Goal: Task Accomplishment & Management: Complete application form

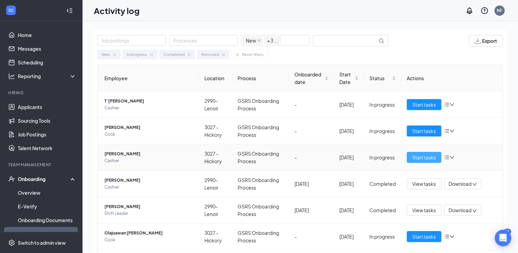
click at [413, 155] on span "Start tasks" at bounding box center [425, 158] width 24 height 8
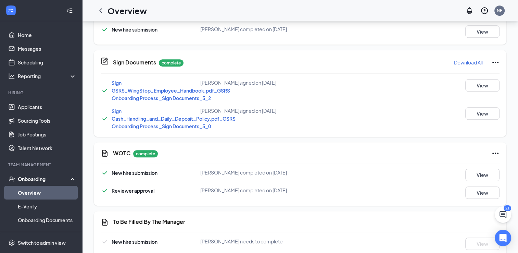
scroll to position [397, 0]
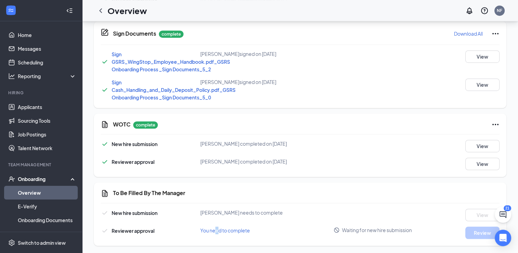
click at [218, 230] on span "You need to complete" at bounding box center [225, 230] width 50 height 6
click at [318, 230] on div "You need to complete" at bounding box center [266, 230] width 133 height 8
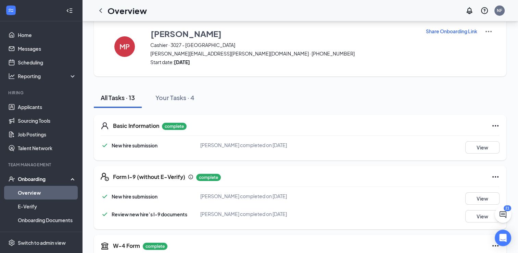
scroll to position [0, 0]
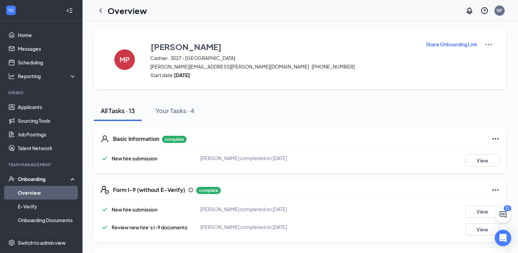
click at [435, 70] on div "Share Onboarding Link" at bounding box center [459, 59] width 67 height 38
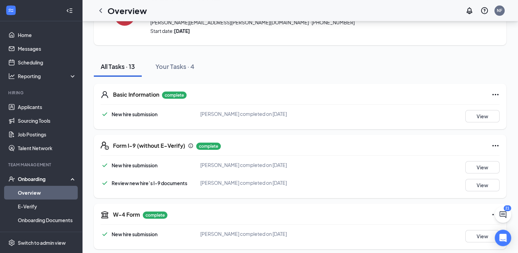
scroll to position [103, 0]
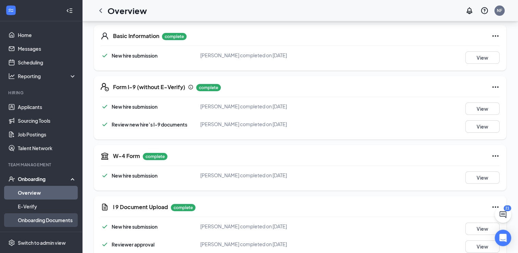
click at [46, 220] on link "Onboarding Documents" at bounding box center [47, 220] width 59 height 14
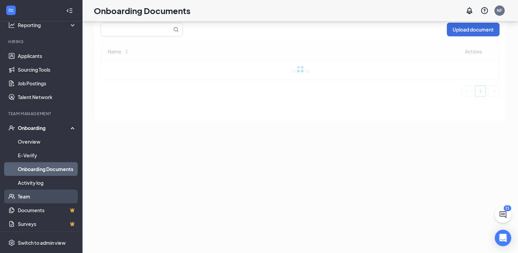
scroll to position [69, 0]
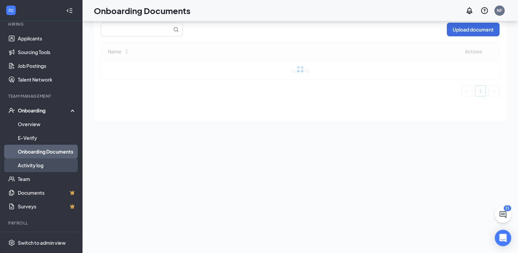
click at [34, 166] on link "Activity log" at bounding box center [47, 165] width 59 height 14
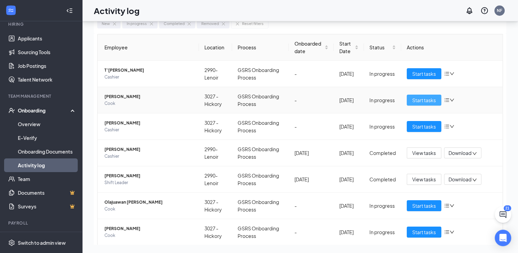
click at [413, 101] on span "Start tasks" at bounding box center [425, 100] width 24 height 8
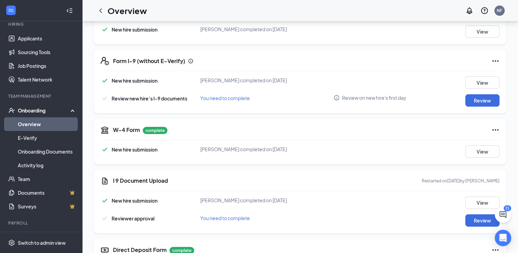
scroll to position [137, 0]
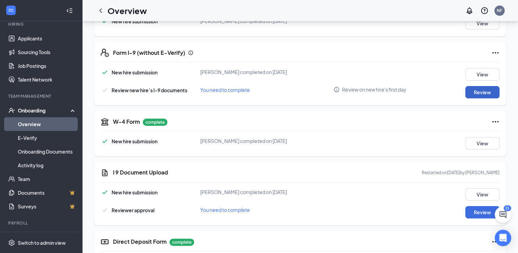
click at [473, 95] on button "Review" at bounding box center [483, 92] width 34 height 12
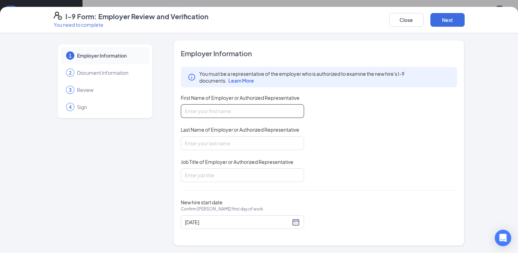
click at [246, 115] on input "First Name of Employer or Authorized Representative" at bounding box center [242, 111] width 123 height 14
type input "s"
type input "Shanekqua"
type input "[PERSON_NAME]"
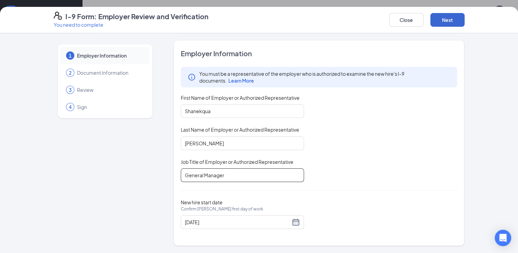
type input "General Manager"
click at [448, 18] on button "Next" at bounding box center [448, 20] width 34 height 14
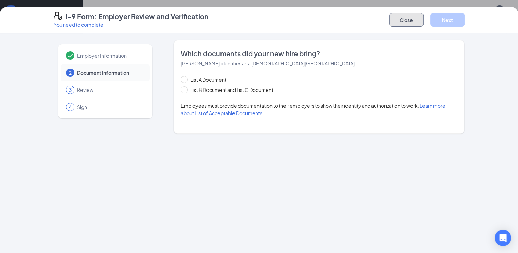
click at [411, 24] on button "Close" at bounding box center [407, 20] width 34 height 14
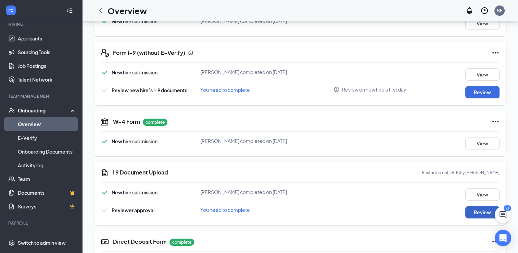
click at [480, 210] on button "Review" at bounding box center [483, 212] width 34 height 12
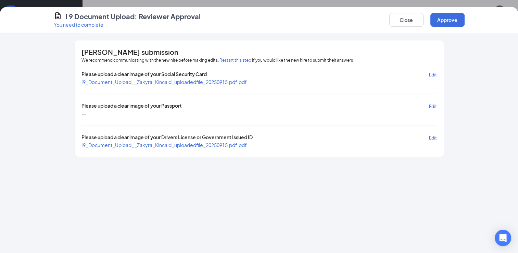
click at [159, 83] on span "I9_Document_Upload__Zakyra_Kincaid_uploadedfile_20250915.pdf.pdf" at bounding box center [164, 82] width 165 height 6
click at [184, 143] on span "I9_Document_Upload__Zakyra_Kincaid_uploadedfile_20250915.pdf.pdf" at bounding box center [164, 145] width 165 height 6
click at [443, 21] on button "Approve" at bounding box center [448, 20] width 34 height 14
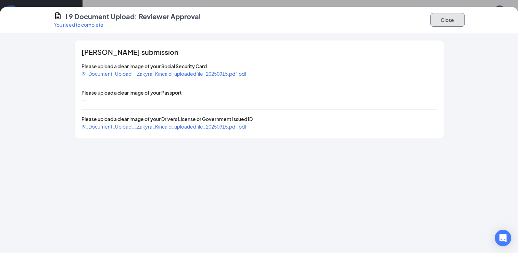
click at [455, 22] on button "Close" at bounding box center [448, 20] width 34 height 14
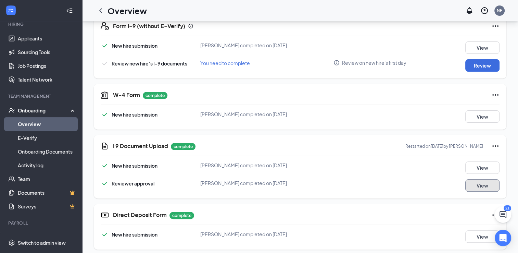
scroll to position [171, 0]
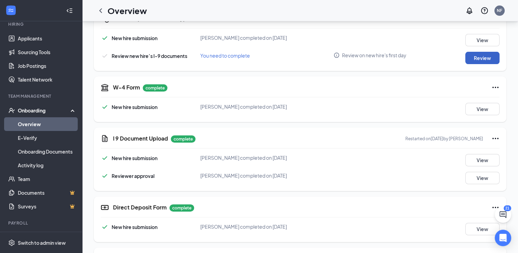
click at [482, 58] on button "Review" at bounding box center [483, 58] width 34 height 12
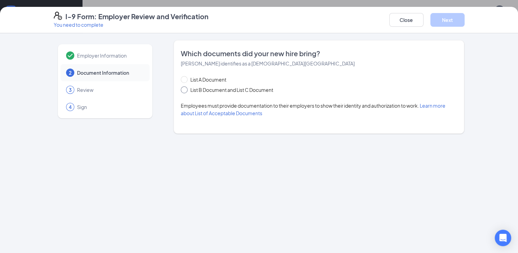
click at [183, 92] on span at bounding box center [184, 89] width 7 height 7
click at [183, 91] on input "List B Document and List C Document" at bounding box center [183, 88] width 5 height 5
radio input "true"
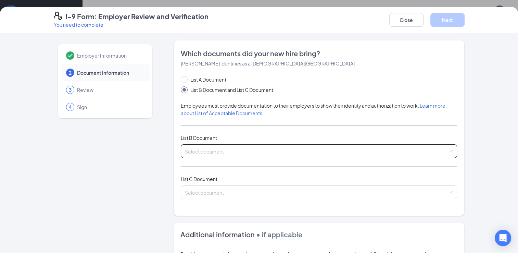
click at [210, 149] on input "search" at bounding box center [317, 150] width 264 height 10
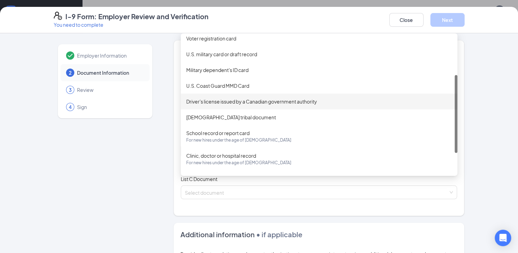
scroll to position [0, 0]
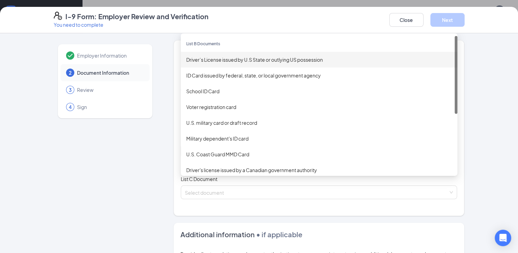
click at [237, 62] on div "Driver’s License issued by U.S State or outlying US possession" at bounding box center [319, 60] width 266 height 8
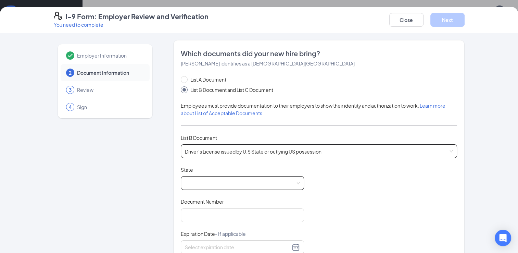
click at [203, 184] on span at bounding box center [242, 182] width 115 height 13
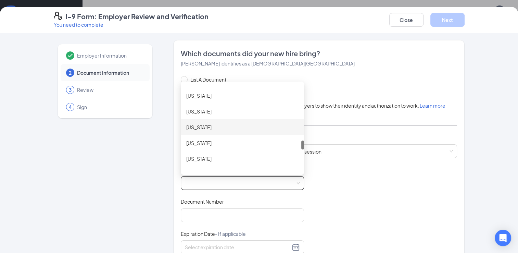
scroll to position [480, 0]
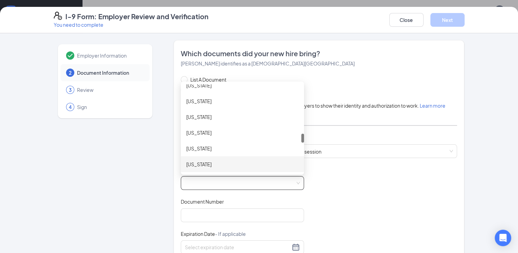
click at [200, 162] on div "[US_STATE]" at bounding box center [242, 164] width 112 height 8
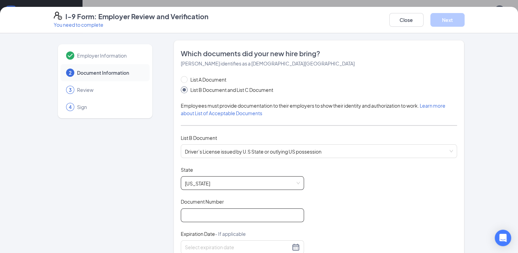
click at [225, 219] on input "Document Number" at bounding box center [242, 215] width 123 height 14
type input "000044069789"
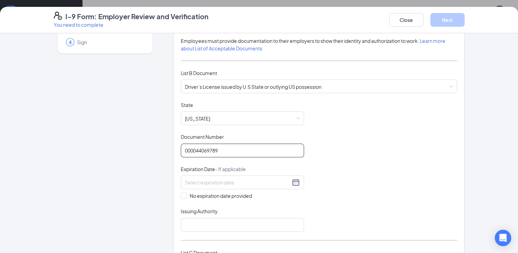
scroll to position [69, 0]
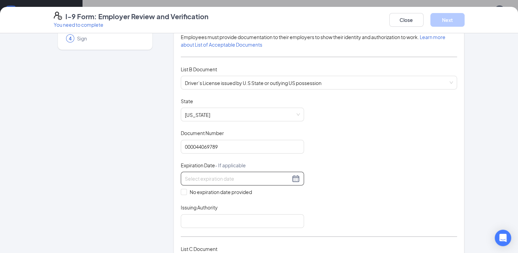
click at [295, 181] on div at bounding box center [242, 179] width 123 height 14
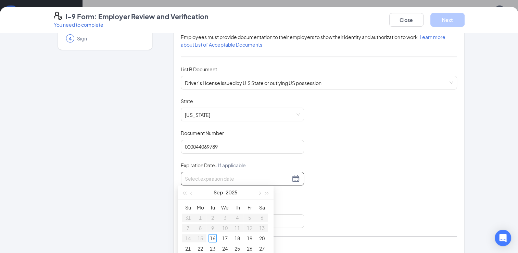
click at [292, 179] on div at bounding box center [242, 178] width 115 height 8
type input "[DATE]"
click at [234, 196] on button "2025" at bounding box center [232, 192] width 12 height 14
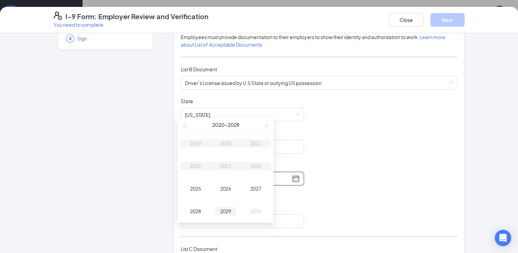
scroll to position [240, 0]
type input "[DATE]"
click at [266, 125] on button "button" at bounding box center [267, 124] width 8 height 14
click at [260, 142] on div "2031" at bounding box center [256, 142] width 21 height 8
click at [255, 145] on div "Mar" at bounding box center [256, 142] width 21 height 8
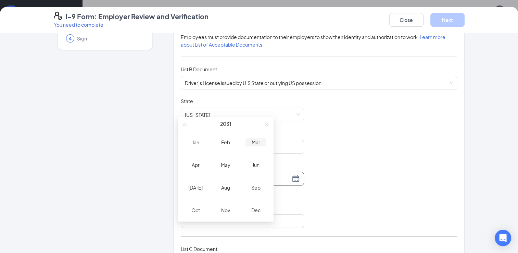
type input "[DATE]"
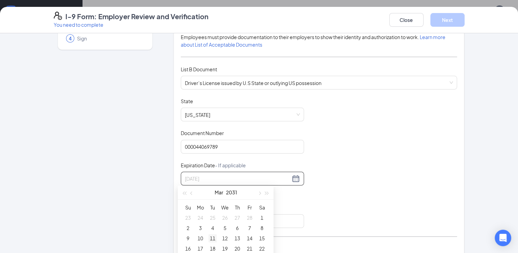
type input "[DATE]"
click at [212, 238] on div "11" at bounding box center [213, 238] width 8 height 8
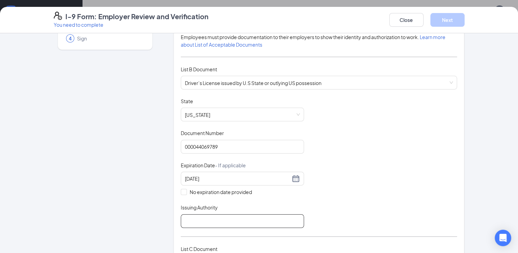
click at [198, 219] on input "Issuing Authority" at bounding box center [242, 221] width 123 height 14
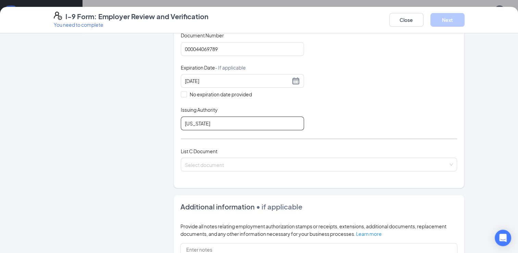
scroll to position [171, 0]
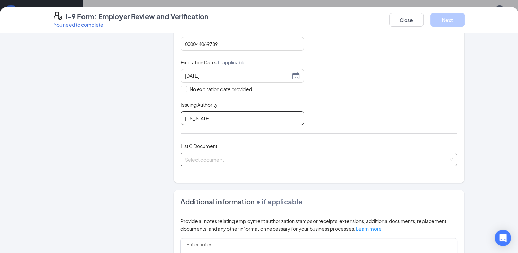
type input "[US_STATE]"
drag, startPoint x: 238, startPoint y: 157, endPoint x: 243, endPoint y: 156, distance: 4.5
click at [238, 158] on input "search" at bounding box center [317, 158] width 264 height 10
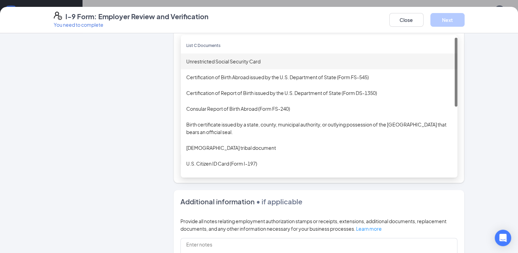
drag, startPoint x: 245, startPoint y: 56, endPoint x: 244, endPoint y: 61, distance: 5.3
click at [245, 57] on div "Unrestricted Social Security Card" at bounding box center [319, 61] width 277 height 16
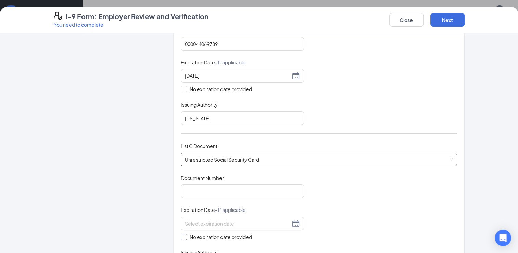
click at [181, 234] on input "No expiration date provided" at bounding box center [183, 236] width 5 height 5
checkbox input "true"
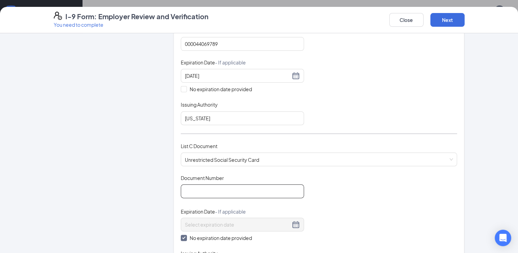
click at [206, 189] on input "Document Number" at bounding box center [242, 191] width 123 height 14
type input "682163683"
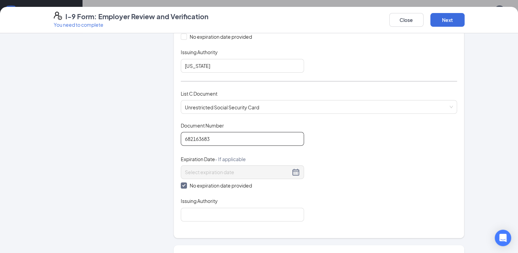
scroll to position [274, 0]
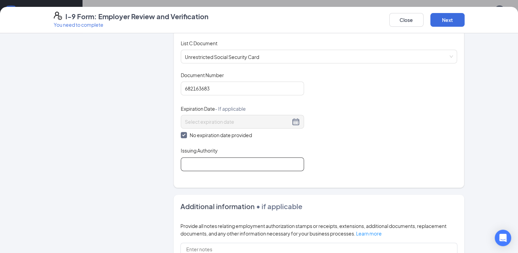
click at [192, 165] on input "Issuing Authority" at bounding box center [242, 164] width 123 height 14
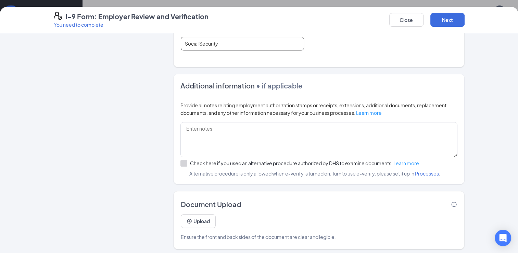
scroll to position [377, 0]
type input "Social Security"
click at [450, 24] on button "Next" at bounding box center [448, 20] width 34 height 14
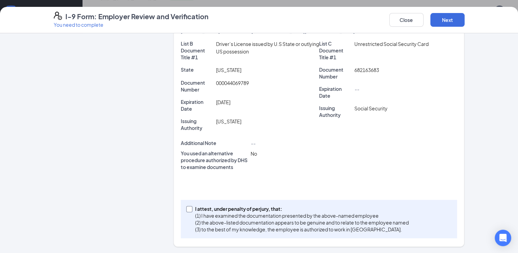
click at [188, 209] on span at bounding box center [189, 209] width 6 height 6
click at [187, 210] on input "I attest, under penalty of [PERSON_NAME], that: (1) I have examined the documen…" at bounding box center [188, 208] width 5 height 5
checkbox input "true"
click at [447, 23] on button "Next" at bounding box center [448, 20] width 34 height 14
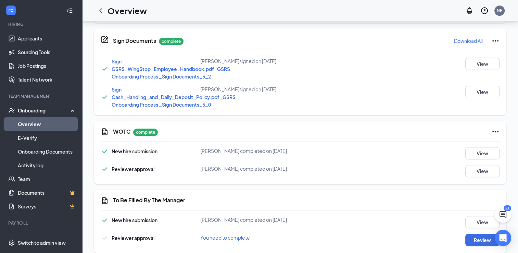
scroll to position [397, 0]
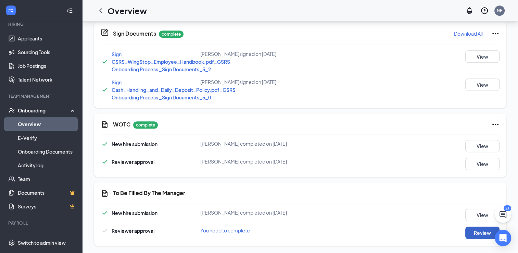
click at [468, 230] on button "Review" at bounding box center [483, 232] width 34 height 12
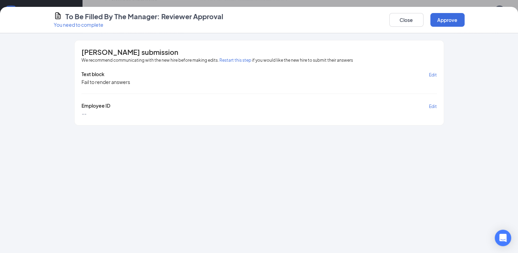
drag, startPoint x: 107, startPoint y: 116, endPoint x: 127, endPoint y: 116, distance: 20.6
click at [108, 116] on div "[PERSON_NAME] submission We recommend communicating with the new hire before ma…" at bounding box center [259, 82] width 369 height 85
click at [407, 20] on button "Close" at bounding box center [407, 20] width 34 height 14
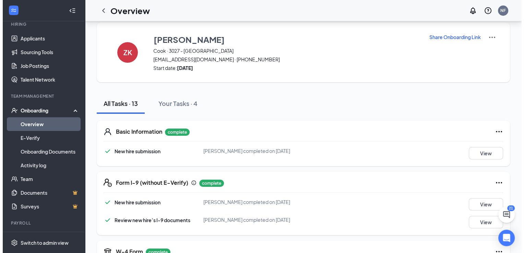
scroll to position [0, 0]
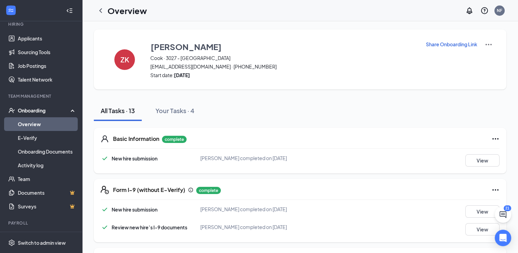
click at [488, 46] on img at bounding box center [489, 44] width 8 height 8
click at [487, 58] on span "View details" at bounding box center [488, 57] width 27 height 8
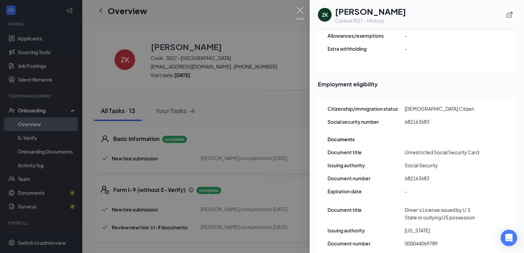
scroll to position [720, 0]
